Goal: Transaction & Acquisition: Purchase product/service

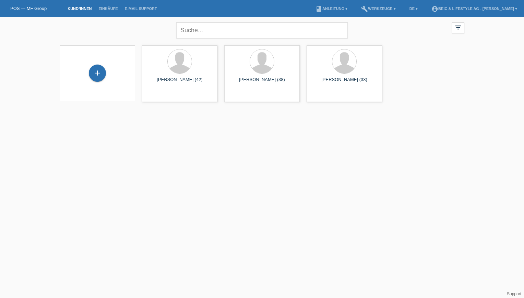
click at [95, 73] on div "+" at bounding box center [97, 72] width 17 height 17
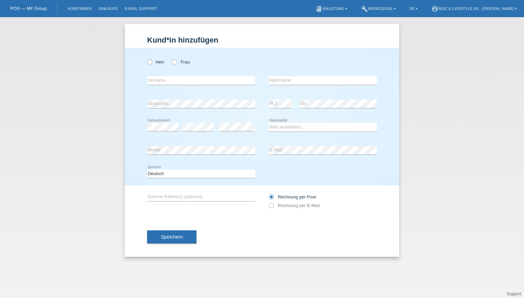
click at [268, 202] on icon at bounding box center [268, 202] width 0 height 0
click at [105, 78] on div "Kund*in hinzufügen Kunde hinzufügen Kundin hinzufügen Herr Frau error Vorname e…" at bounding box center [262, 157] width 524 height 281
click at [119, 85] on div "Kund*in hinzufügen Kunde hinzufügen Kundin hinzufügen Herr Frau error Vorname e…" at bounding box center [262, 157] width 524 height 281
click at [75, 7] on link "Kund*innen" at bounding box center [79, 9] width 31 height 4
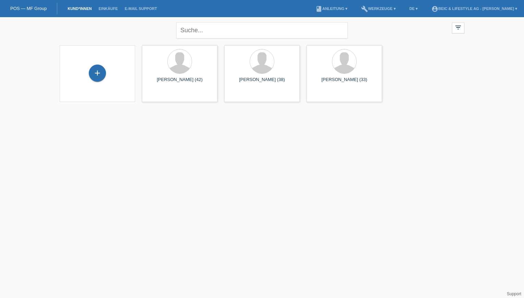
click at [187, 110] on html "POS — MF Group Kund*innen Einkäufe E-Mail Support menu account_circle beic & LI…" at bounding box center [262, 55] width 524 height 110
click at [183, 83] on div "Marco Beck (42)" at bounding box center [179, 82] width 64 height 11
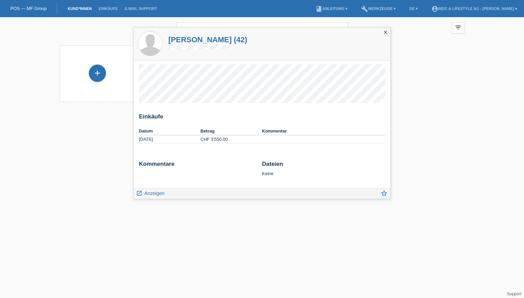
click at [160, 196] on span "Anzeigen" at bounding box center [154, 192] width 20 height 5
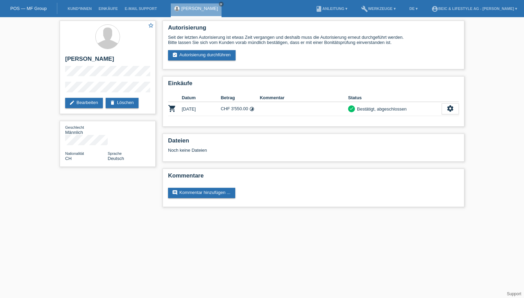
click at [219, 2] on icon "close" at bounding box center [220, 3] width 3 height 3
click at [80, 6] on li "Kund*innen" at bounding box center [79, 8] width 31 height 17
click at [80, 7] on link "Kund*innen" at bounding box center [79, 9] width 31 height 4
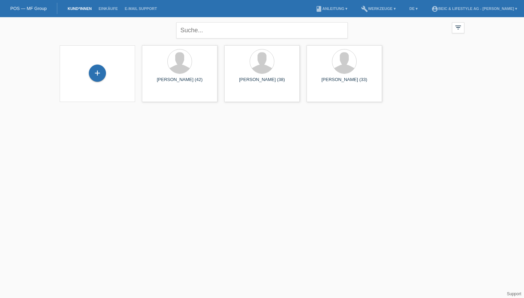
click at [220, 110] on html "POS — MF Group Kund*innen Einkäufe E-Mail Support menu account_circle beic & LI…" at bounding box center [262, 55] width 524 height 110
click at [346, 83] on div "Gabriel Holderegger (32)" at bounding box center [344, 82] width 64 height 11
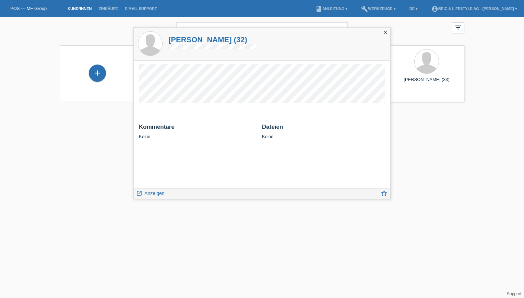
click at [156, 191] on span "Anzeigen" at bounding box center [154, 192] width 20 height 5
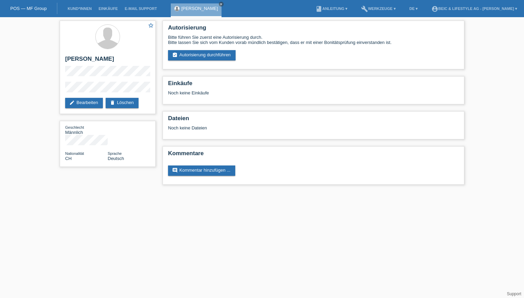
click at [210, 54] on link "assignment_turned_in Autorisierung durchführen" at bounding box center [202, 55] width 68 height 10
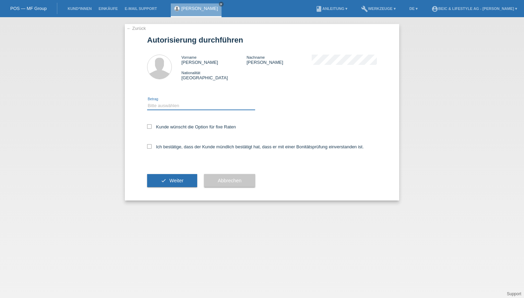
click at [178, 106] on select "Bitte auswählen CHF 1.00 - CHF 499.00 CHF 500.00 - CHF 1'999.00 CHF 2'000.00 - …" at bounding box center [201, 106] width 108 height 8
select select "3"
click at [147, 102] on select "Bitte auswählen CHF 1.00 - CHF 499.00 CHF 500.00 - CHF 1'999.00 CHF 2'000.00 - …" at bounding box center [201, 106] width 108 height 8
click at [189, 128] on label "Kunde wünscht die Option für fixe Raten" at bounding box center [191, 126] width 89 height 5
click at [152, 128] on input "Kunde wünscht die Option für fixe Raten" at bounding box center [149, 126] width 4 height 4
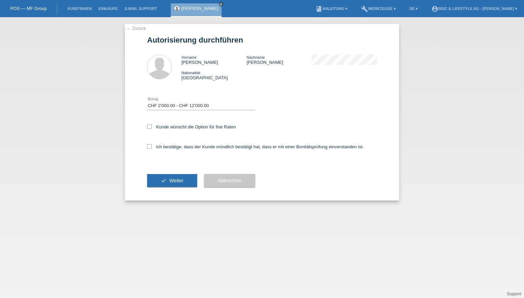
checkbox input "true"
click at [181, 146] on label "Ich bestätige, dass der Kunde mündlich bestätigt hat, dass er mit einer Bonität…" at bounding box center [255, 146] width 217 height 5
click at [152, 146] on input "Ich bestätige, dass der Kunde mündlich bestätigt hat, dass er mit einer Bonität…" at bounding box center [149, 146] width 4 height 4
checkbox input "true"
click at [162, 179] on button "check Weiter" at bounding box center [172, 180] width 50 height 13
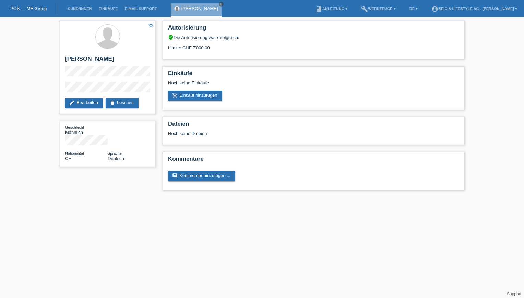
click at [210, 97] on link "add_shopping_cart Einkauf hinzufügen" at bounding box center [195, 96] width 54 height 10
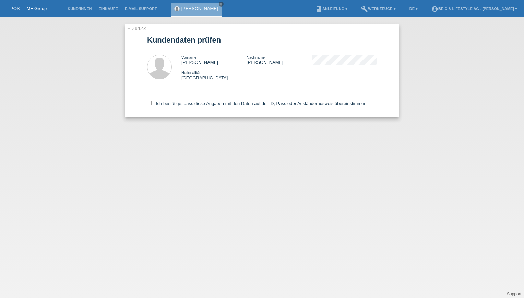
click at [206, 103] on label "Ich bestätige, dass diese Angaben mit den Daten auf der ID, Pass oder Ausländer…" at bounding box center [257, 103] width 221 height 5
click at [152, 103] on input "Ich bestätige, dass diese Angaben mit den Daten auf der ID, Pass oder Ausländer…" at bounding box center [149, 103] width 4 height 4
checkbox input "true"
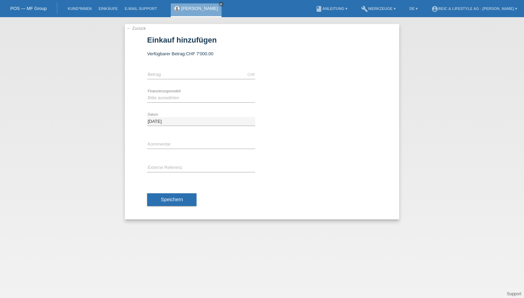
click at [138, 29] on link "← Zurück" at bounding box center [136, 28] width 19 height 5
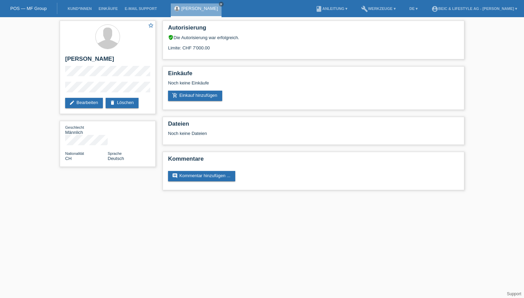
click at [197, 96] on link "add_shopping_cart Einkauf hinzufügen" at bounding box center [195, 96] width 54 height 10
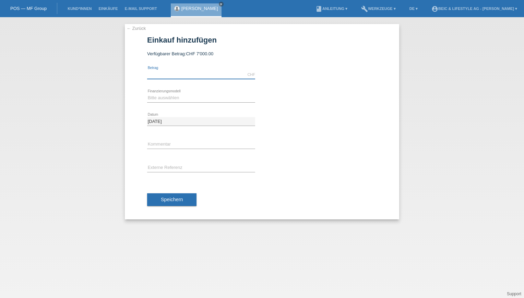
click at [180, 76] on input "text" at bounding box center [201, 74] width 108 height 9
type input "3"
type input "4240.00"
click at [176, 97] on select "Bitte auswählen Kauf auf Rechnung mit Teilzahlungsoption Fixe Raten" at bounding box center [201, 98] width 108 height 8
click at [147, 94] on select "Bitte auswählen Kauf auf Rechnung mit Teilzahlungsoption Fixe Raten" at bounding box center [201, 98] width 108 height 8
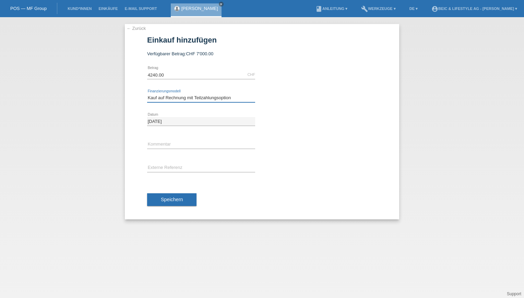
click at [170, 99] on select "Bitte auswählen Kauf auf Rechnung mit Teilzahlungsoption Fixe Raten" at bounding box center [201, 98] width 108 height 8
select select "219"
click at [147, 94] on select "Bitte auswählen Kauf auf Rechnung mit Teilzahlungsoption Fixe Raten" at bounding box center [201, 98] width 108 height 8
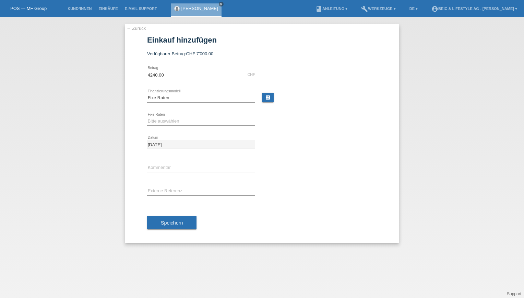
click at [265, 97] on link "calculate" at bounding box center [268, 98] width 12 height 10
type input "4240.00"
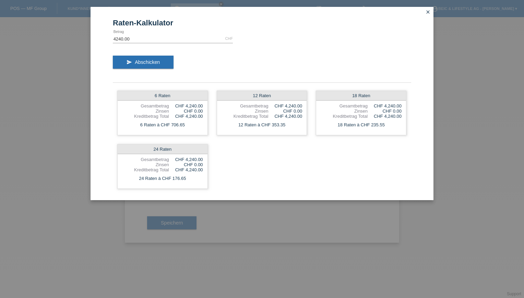
click at [431, 13] on link "close" at bounding box center [428, 13] width 9 height 8
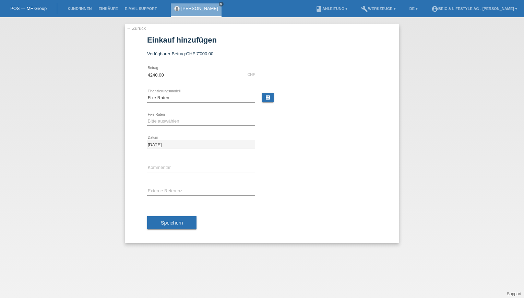
click at [269, 97] on link "calculate" at bounding box center [268, 98] width 12 height 10
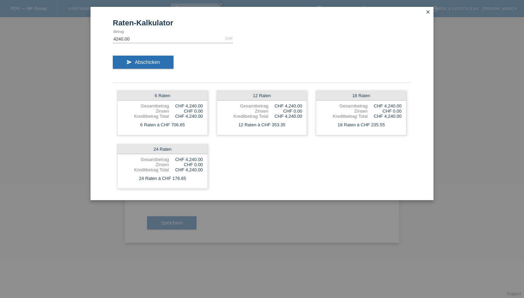
click at [154, 169] on div "Kreditbetrag Total" at bounding box center [145, 169] width 47 height 5
click at [178, 95] on div "6 Raten" at bounding box center [163, 96] width 90 height 10
click at [428, 10] on icon "close" at bounding box center [427, 11] width 5 height 5
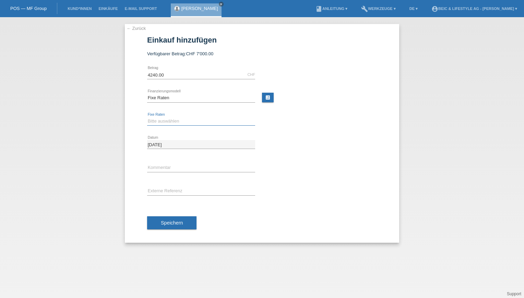
click at [219, 117] on select "Bitte auswählen 6 Raten 12 Raten 18 Raten 24 Raten" at bounding box center [201, 121] width 108 height 8
select select "600"
click at [147, 117] on select "Bitte auswählen 6 Raten 12 Raten 18 Raten 24 Raten" at bounding box center [201, 121] width 108 height 8
click at [223, 3] on icon "close" at bounding box center [220, 3] width 3 height 3
click at [136, 28] on link "← Zurück" at bounding box center [136, 28] width 19 height 5
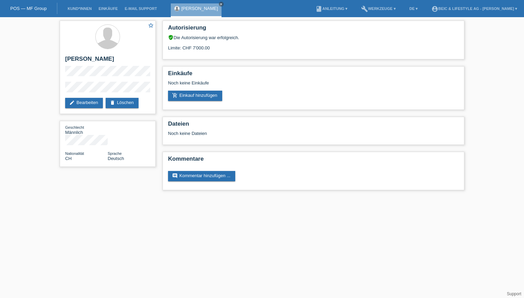
click at [119, 197] on html "POS — MF Group Kund*innen Einkäufe E-Mail Support Gabriel Holderegger close menu" at bounding box center [262, 98] width 524 height 197
click at [200, 95] on link "add_shopping_cart Einkauf hinzufügen" at bounding box center [195, 96] width 54 height 10
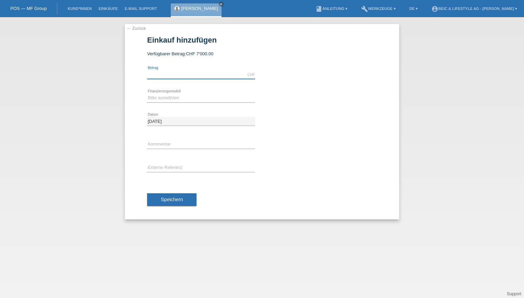
click at [186, 76] on input "text" at bounding box center [201, 74] width 108 height 9
type input "4420.00"
click at [185, 96] on select "Bitte auswählen Kauf auf Rechnung mit Teilzahlungsoption Fixe Raten" at bounding box center [201, 98] width 108 height 8
select select "219"
click at [147, 94] on select "Bitte auswählen Kauf auf Rechnung mit Teilzahlungsoption Fixe Raten" at bounding box center [201, 98] width 108 height 8
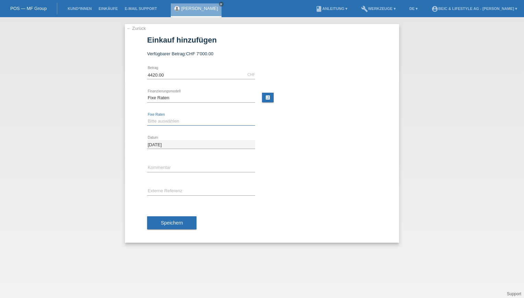
click at [166, 119] on select "Bitte auswählen 6 Raten 12 Raten 18 Raten 24 Raten" at bounding box center [201, 121] width 108 height 8
select select "600"
click at [147, 117] on select "Bitte auswählen 6 Raten 12 Raten 18 Raten 24 Raten" at bounding box center [201, 121] width 108 height 8
click at [170, 224] on span "Speichern" at bounding box center [172, 222] width 22 height 5
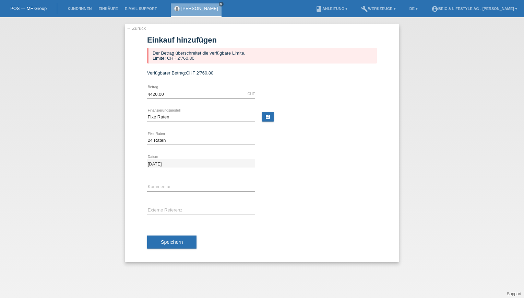
click at [139, 28] on link "← Zurück" at bounding box center [136, 28] width 19 height 5
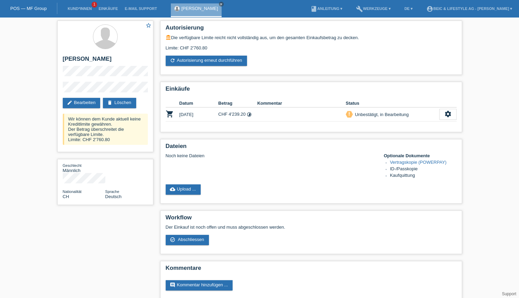
click at [448, 111] on icon "settings" at bounding box center [448, 114] width 8 height 8
click at [450, 115] on icon "settings" at bounding box center [448, 114] width 8 height 8
click at [449, 114] on icon "settings" at bounding box center [448, 114] width 8 height 8
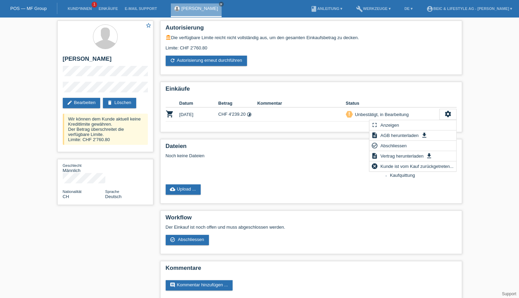
click at [493, 208] on div "star_border [PERSON_NAME] edit Bearbeiten delete Löschen Wir können dem Kunde a…" at bounding box center [259, 161] width 519 height 289
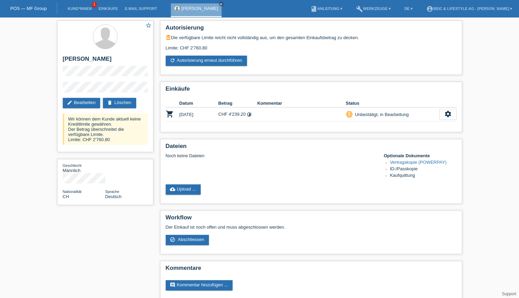
click at [493, 208] on div "star_border [PERSON_NAME] edit Bearbeiten delete Löschen Wir können dem Kunde a…" at bounding box center [259, 161] width 519 height 289
